Goal: Information Seeking & Learning: Learn about a topic

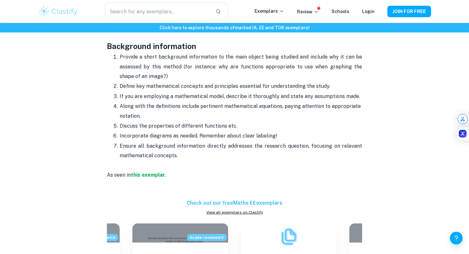
scroll to position [527, 0]
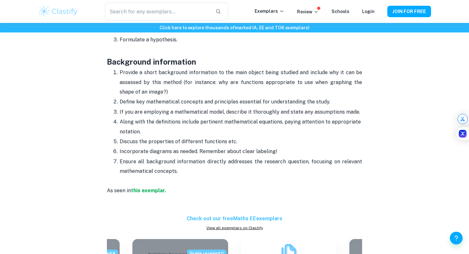
click at [140, 114] on p "If you are employing a mathematical model, describe it thoroughly and state any…" at bounding box center [241, 112] width 242 height 10
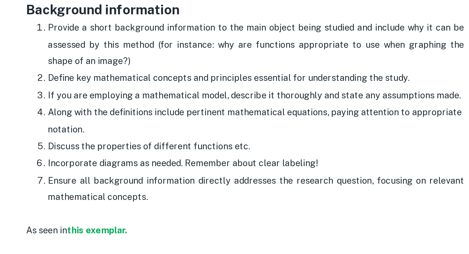
click at [121, 98] on p "Define key mathematical concepts and principles essential for understanding the…" at bounding box center [241, 102] width 242 height 10
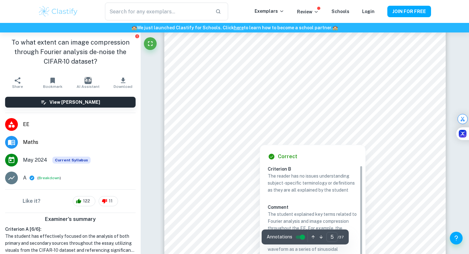
scroll to position [1630, 0]
